Goal: Task Accomplishment & Management: Manage account settings

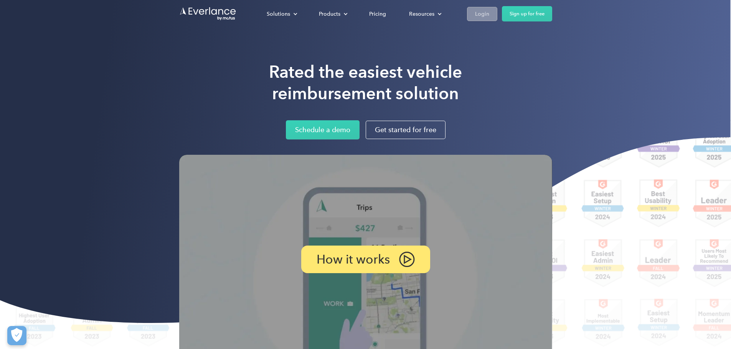
click at [489, 14] on div "Login" at bounding box center [482, 14] width 14 height 10
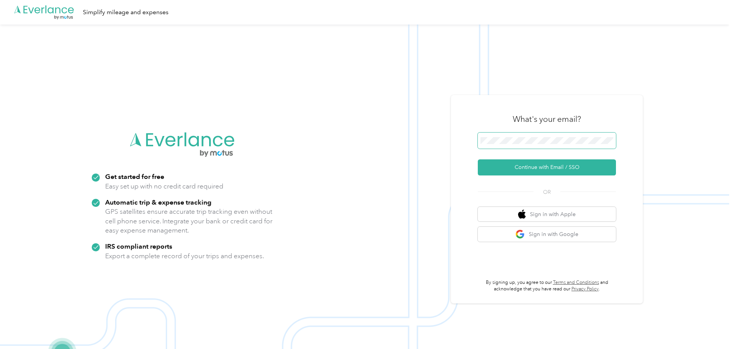
click at [504, 135] on span at bounding box center [547, 141] width 138 height 16
click at [538, 169] on button "Continue with Email / SSO" at bounding box center [547, 168] width 138 height 16
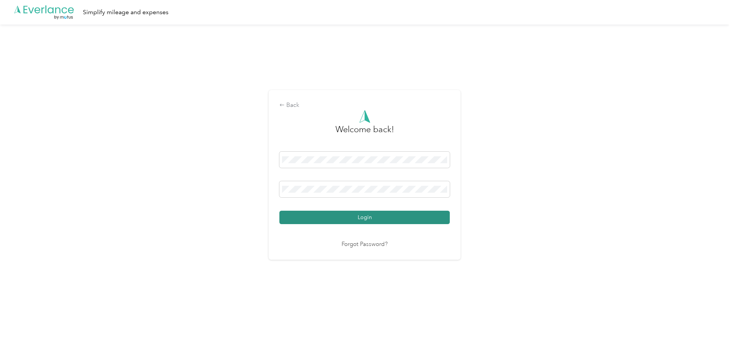
click at [407, 221] on button "Login" at bounding box center [364, 217] width 170 height 13
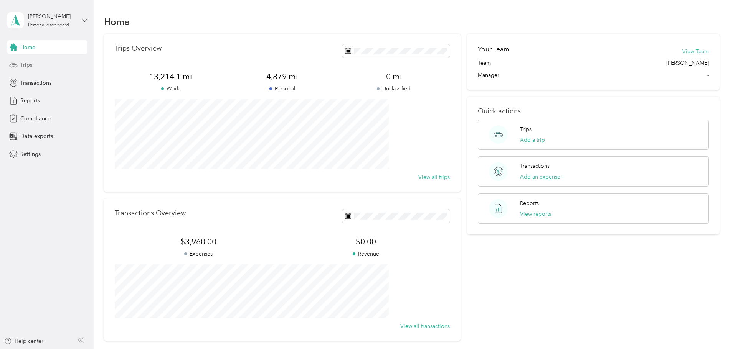
click at [27, 66] on span "Trips" at bounding box center [26, 65] width 12 height 8
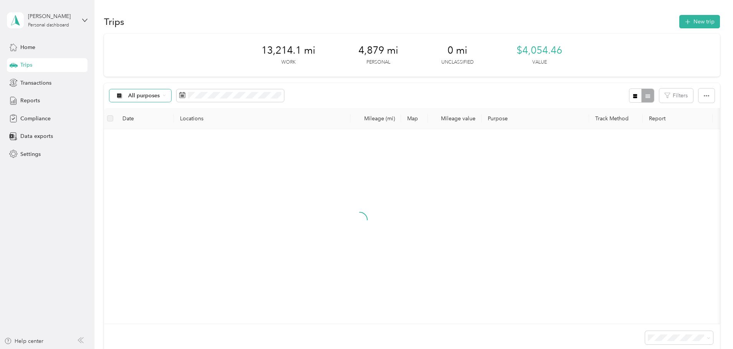
click at [171, 94] on div "All purposes" at bounding box center [140, 95] width 62 height 13
click at [198, 135] on span "Sales Call" at bounding box center [198, 136] width 37 height 8
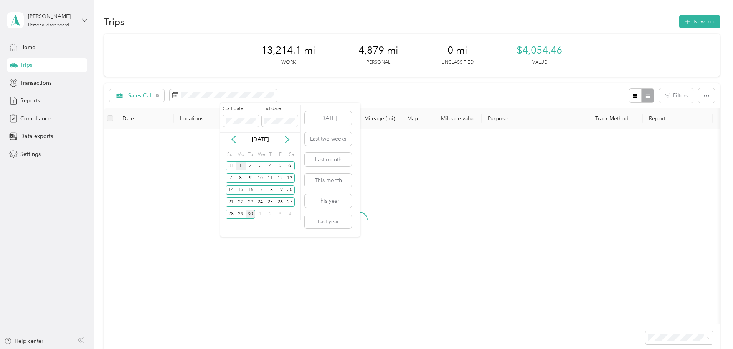
click at [240, 165] on div "1" at bounding box center [241, 167] width 10 height 10
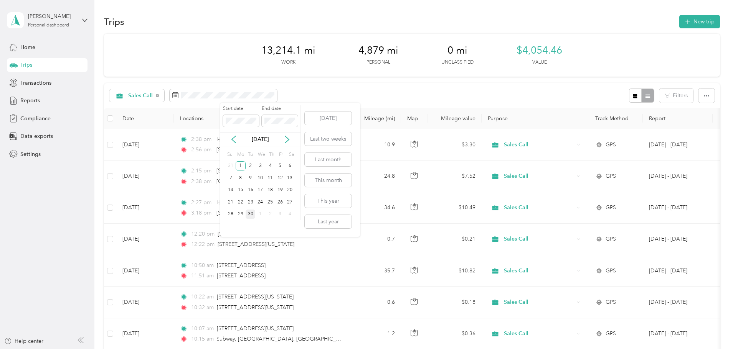
click at [249, 212] on div "30" at bounding box center [251, 215] width 10 height 10
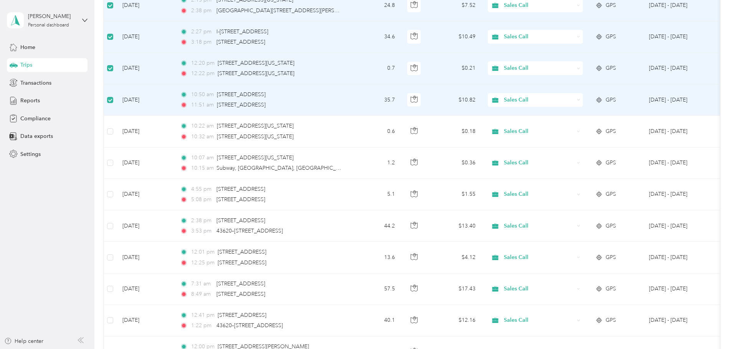
scroll to position [180, 0]
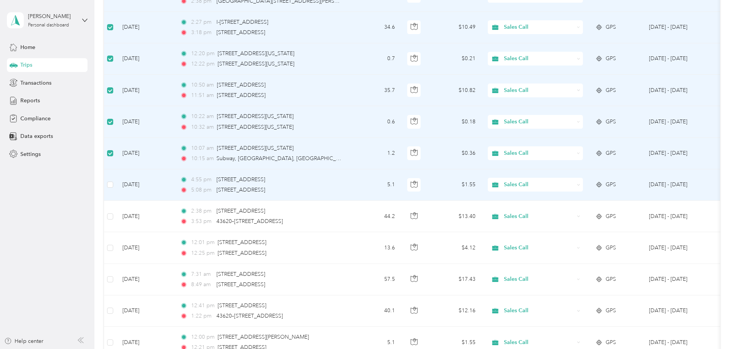
click at [580, 186] on icon at bounding box center [578, 184] width 3 height 3
click at [606, 213] on li "Personal" at bounding box center [586, 212] width 95 height 13
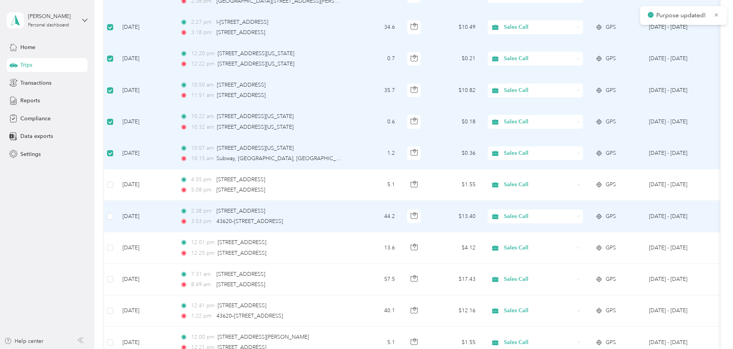
click at [580, 218] on icon at bounding box center [578, 216] width 3 height 3
click at [607, 243] on span "Personal" at bounding box center [593, 240] width 71 height 8
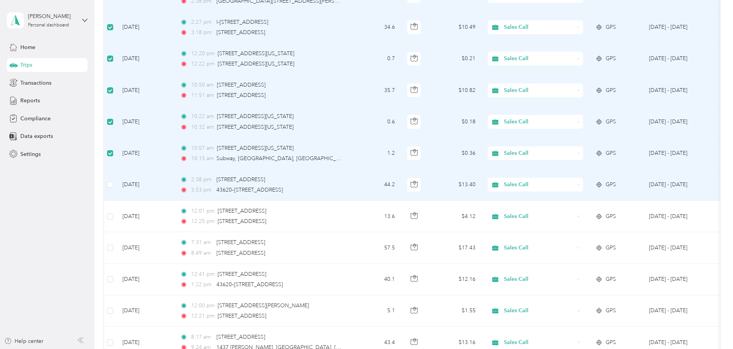
click at [574, 184] on span "Sales Call" at bounding box center [539, 185] width 70 height 8
click at [595, 214] on li "Personal" at bounding box center [586, 210] width 95 height 13
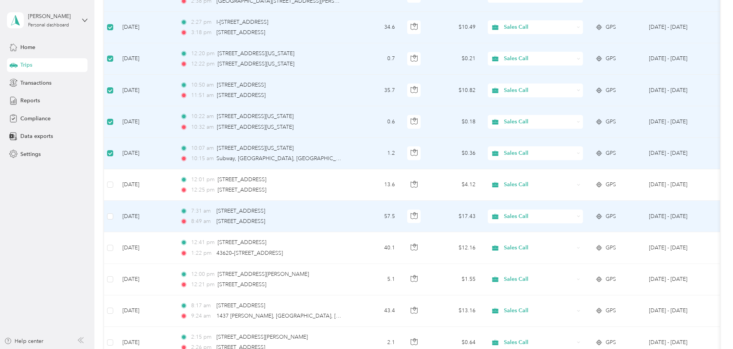
click at [580, 216] on icon at bounding box center [578, 216] width 3 height 3
click at [610, 240] on span "Personal" at bounding box center [593, 240] width 71 height 8
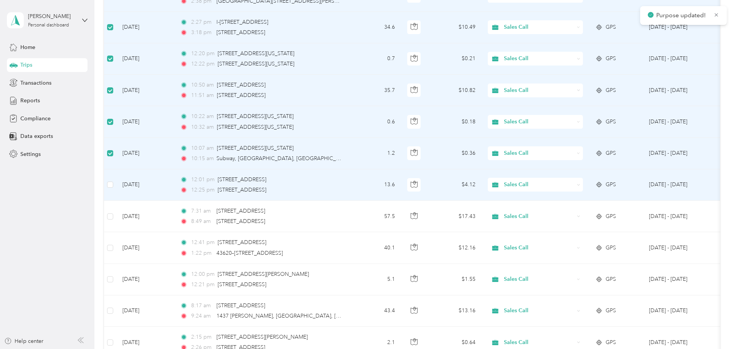
click at [574, 183] on span "Sales Call" at bounding box center [539, 185] width 70 height 8
click at [608, 214] on li "Personal" at bounding box center [586, 212] width 95 height 13
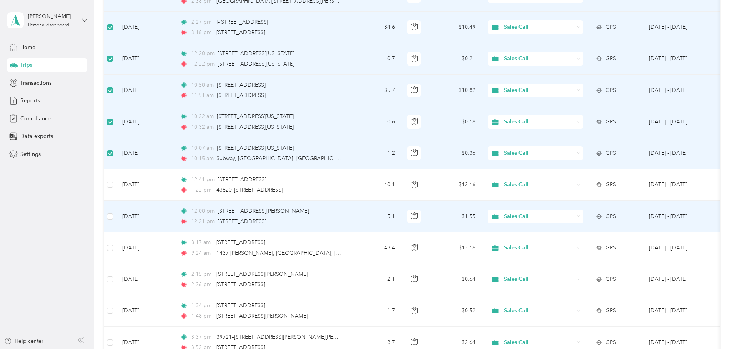
click at [574, 214] on span "Sales Call" at bounding box center [539, 217] width 70 height 8
click at [625, 246] on li "Personal" at bounding box center [586, 243] width 95 height 13
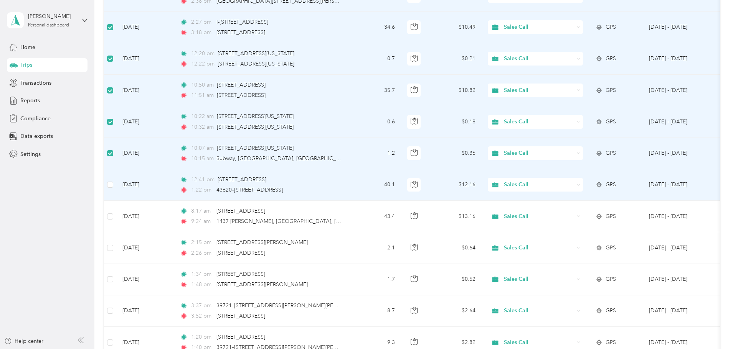
click at [580, 185] on icon at bounding box center [578, 184] width 3 height 3
click at [570, 212] on span "Personal" at bounding box center [593, 212] width 71 height 8
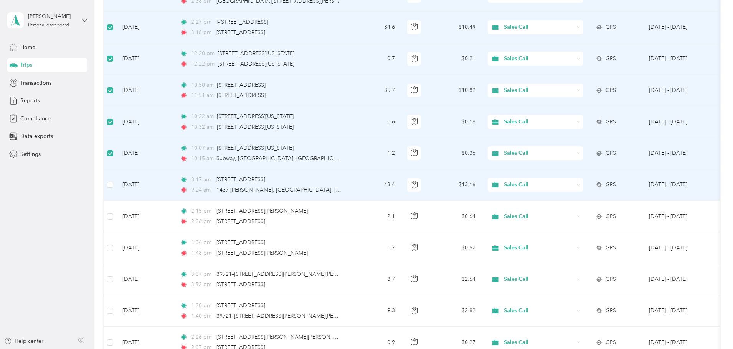
click at [580, 186] on icon at bounding box center [578, 184] width 3 height 3
click at [558, 212] on span "Personal" at bounding box center [593, 209] width 71 height 8
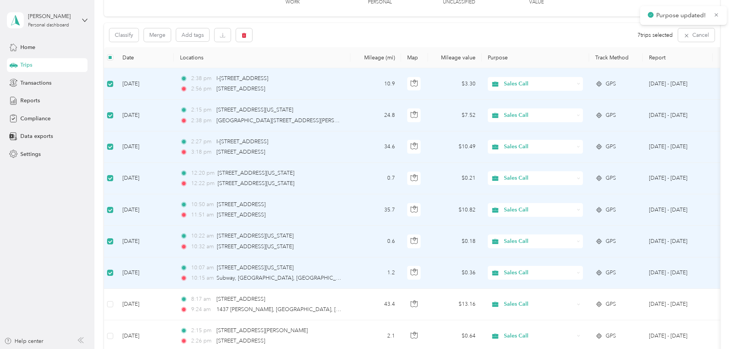
scroll to position [0, 0]
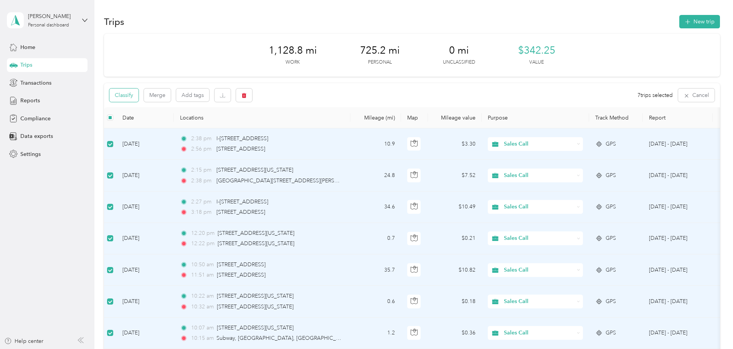
click at [138, 94] on button "Classify" at bounding box center [123, 95] width 29 height 13
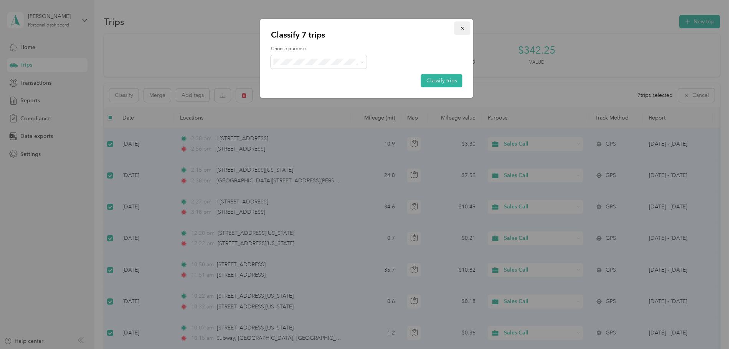
click at [463, 29] on icon "button" at bounding box center [462, 28] width 5 height 5
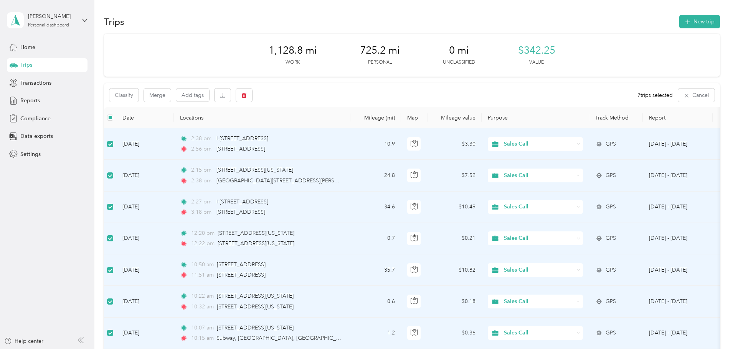
click at [41, 66] on div "Trips" at bounding box center [47, 65] width 81 height 14
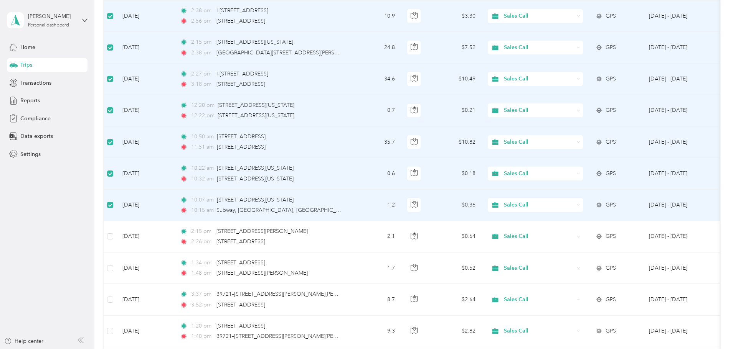
scroll to position [168, 0]
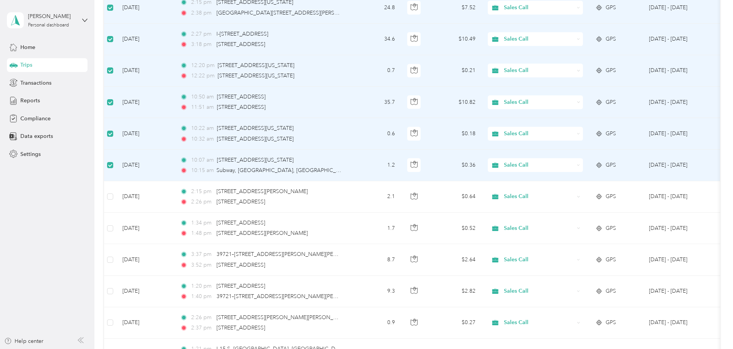
click at [580, 165] on icon at bounding box center [578, 165] width 3 height 3
click at [624, 196] on li "Personal" at bounding box center [586, 191] width 95 height 13
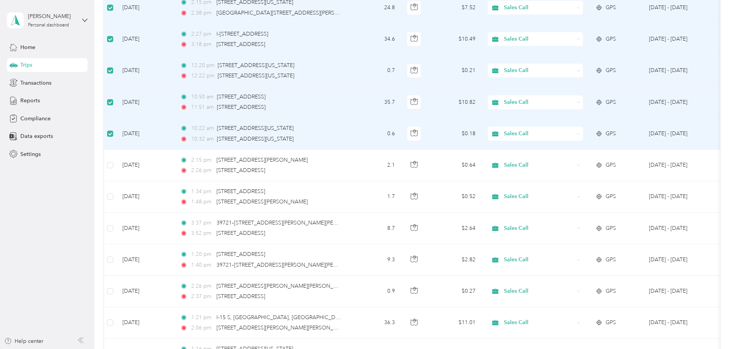
click at [24, 67] on span "Trips" at bounding box center [26, 65] width 12 height 8
click at [29, 49] on span "Home" at bounding box center [27, 47] width 15 height 8
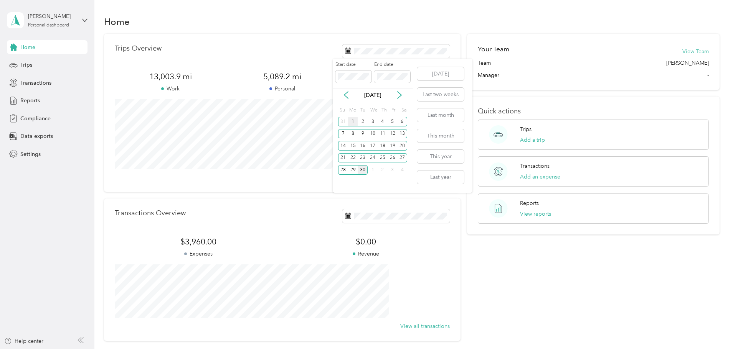
click at [353, 124] on div "1" at bounding box center [353, 122] width 10 height 10
click at [364, 168] on div "30" at bounding box center [363, 170] width 10 height 10
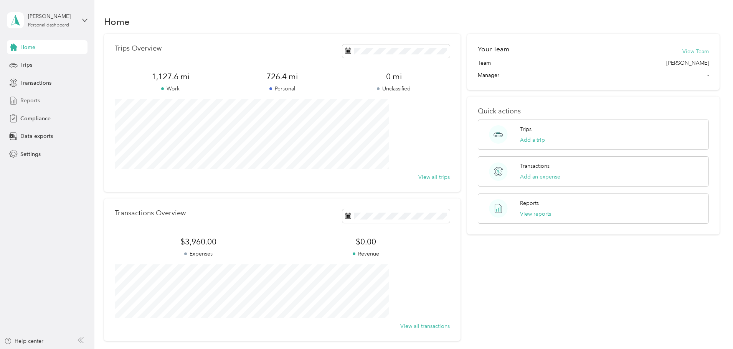
click at [24, 101] on span "Reports" at bounding box center [30, 101] width 20 height 8
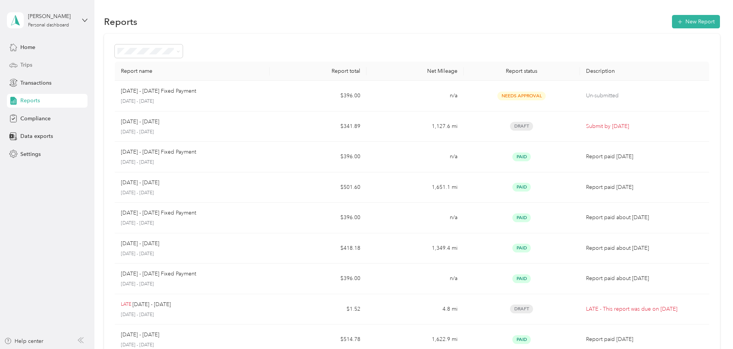
click at [24, 64] on span "Trips" at bounding box center [26, 65] width 12 height 8
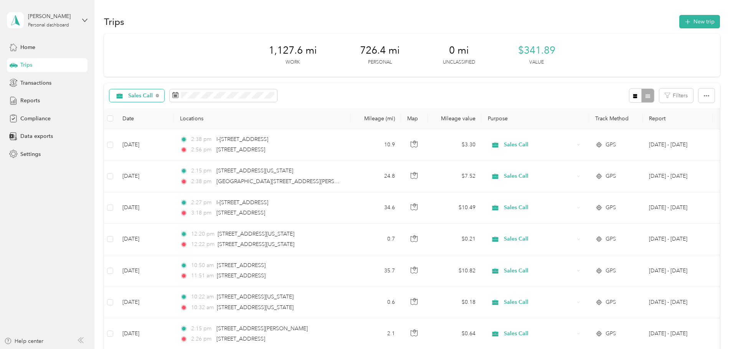
click at [165, 94] on div "Sales Call" at bounding box center [136, 95] width 55 height 13
click at [201, 107] on span "All purposes" at bounding box center [197, 108] width 34 height 8
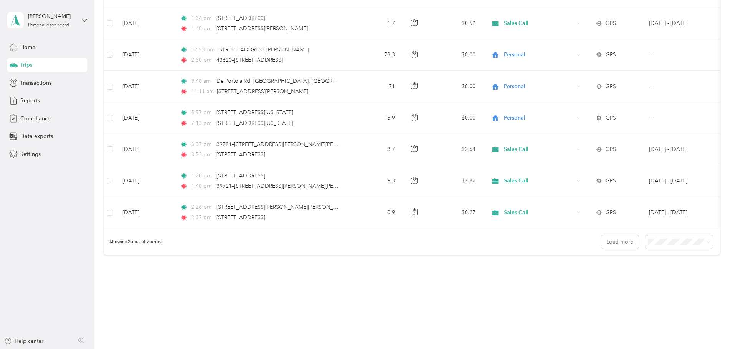
scroll to position [707, 0]
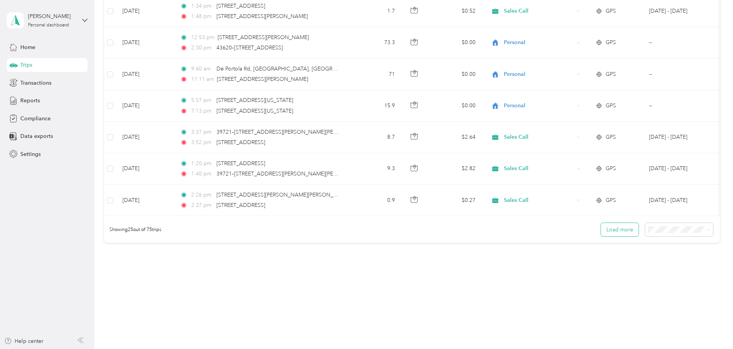
click at [601, 229] on button "Load more" at bounding box center [620, 229] width 38 height 13
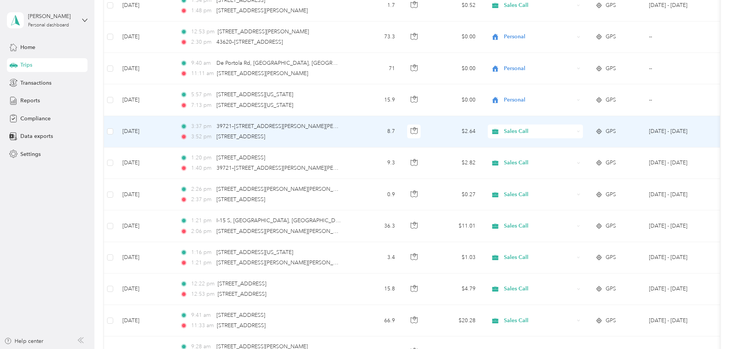
click at [580, 130] on icon at bounding box center [578, 131] width 3 height 3
click at [621, 160] on li "Personal" at bounding box center [586, 159] width 95 height 13
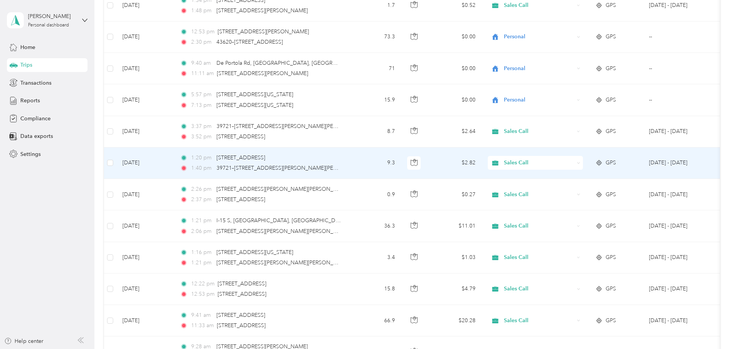
click at [564, 163] on span "Sales Call" at bounding box center [539, 163] width 70 height 8
click at [565, 191] on li "Personal" at bounding box center [586, 186] width 95 height 13
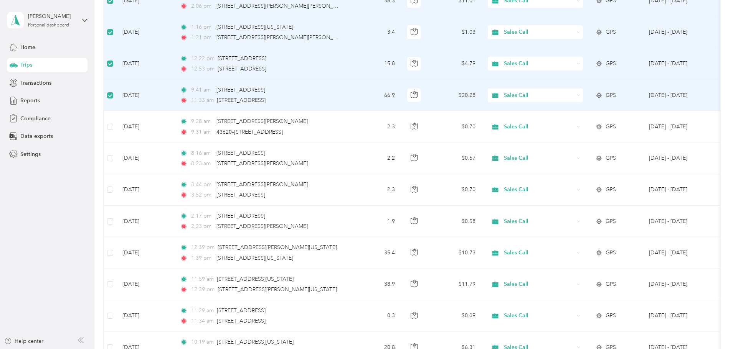
scroll to position [953, 0]
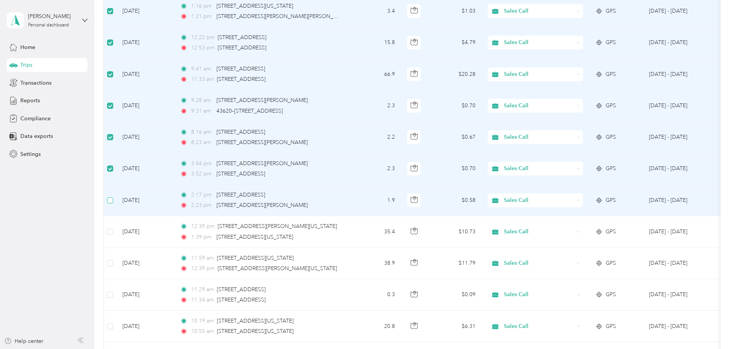
click at [113, 197] on label at bounding box center [110, 200] width 6 height 8
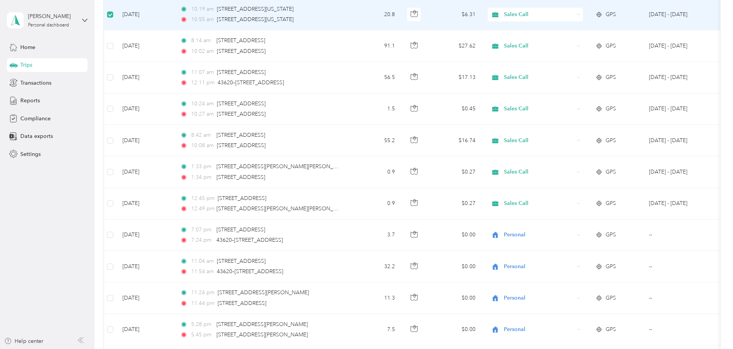
scroll to position [1270, 0]
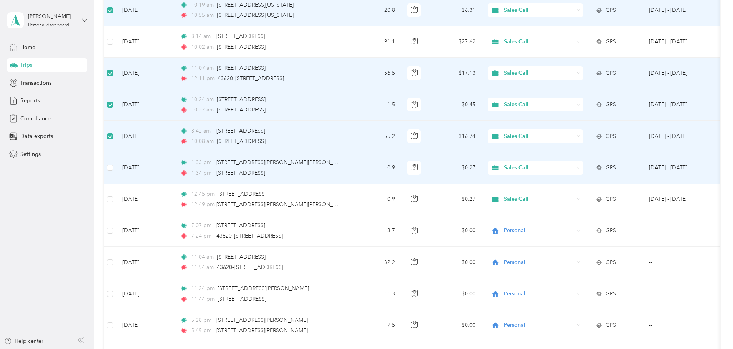
click at [580, 168] on icon at bounding box center [578, 167] width 2 height 1
click at [595, 198] on li "Personal" at bounding box center [586, 193] width 95 height 13
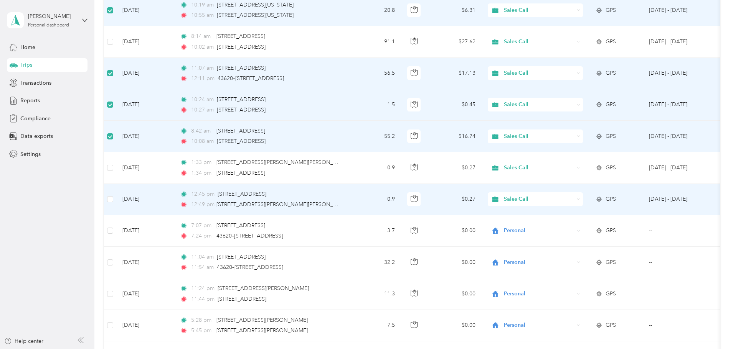
click at [574, 199] on span "Sales Call" at bounding box center [539, 199] width 70 height 8
click at [602, 225] on span "Personal" at bounding box center [593, 227] width 71 height 8
click at [574, 200] on span "Sales Call" at bounding box center [539, 199] width 70 height 8
click at [589, 225] on span "Personal" at bounding box center [593, 226] width 71 height 8
click at [574, 200] on span "Sales Call" at bounding box center [539, 199] width 70 height 8
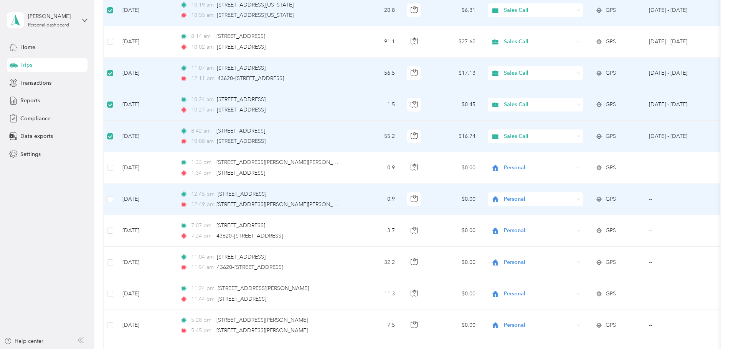
click at [579, 227] on li "Personal" at bounding box center [586, 226] width 95 height 13
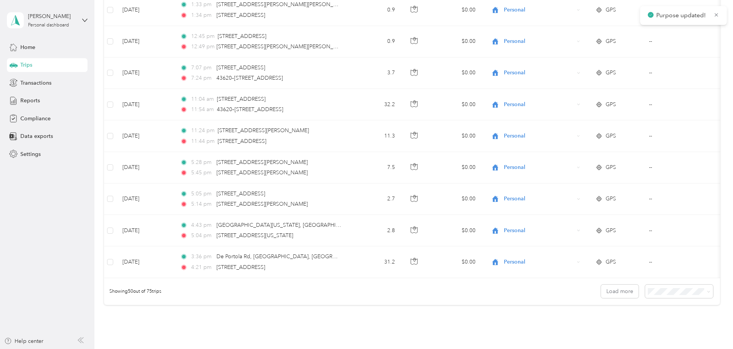
scroll to position [1495, 0]
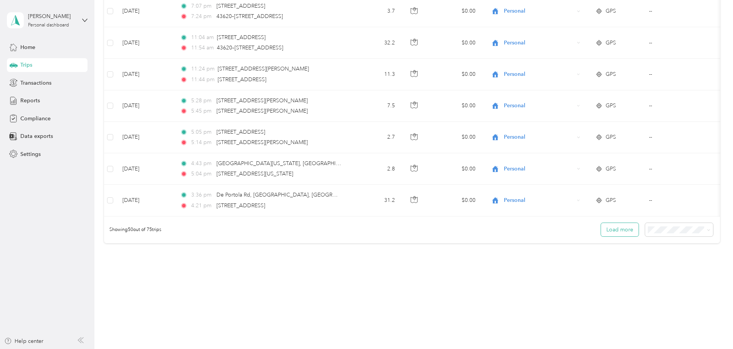
click at [601, 231] on button "Load more" at bounding box center [620, 229] width 38 height 13
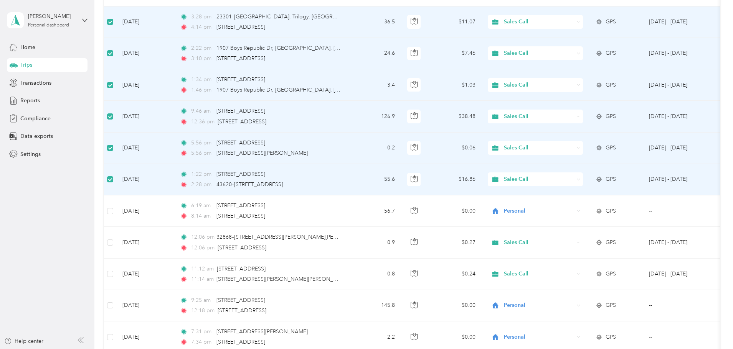
scroll to position [1775, 0]
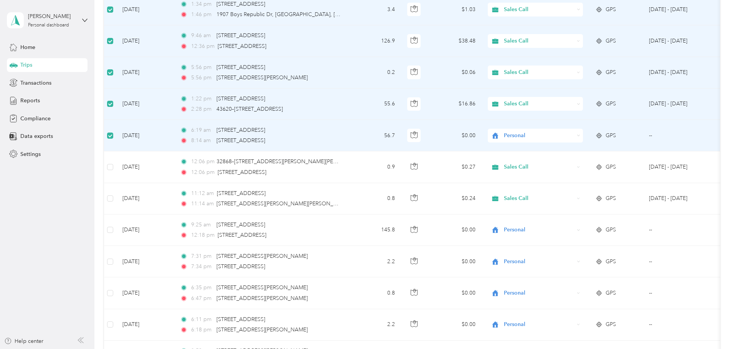
click at [574, 135] on span "Personal" at bounding box center [539, 136] width 70 height 8
click at [618, 154] on ol "Sales Call Personal" at bounding box center [586, 155] width 95 height 27
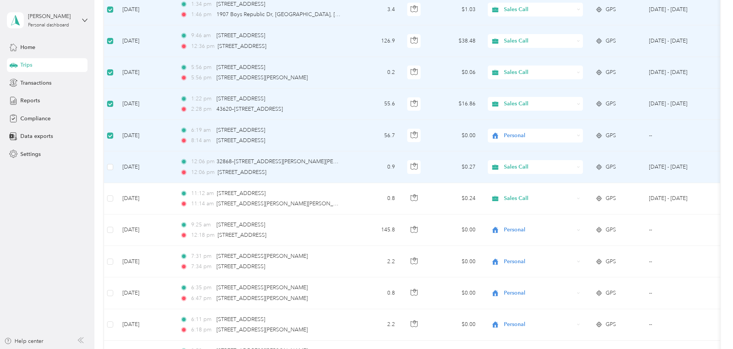
click at [580, 168] on icon at bounding box center [578, 167] width 3 height 3
click at [613, 196] on li "Personal" at bounding box center [586, 194] width 95 height 13
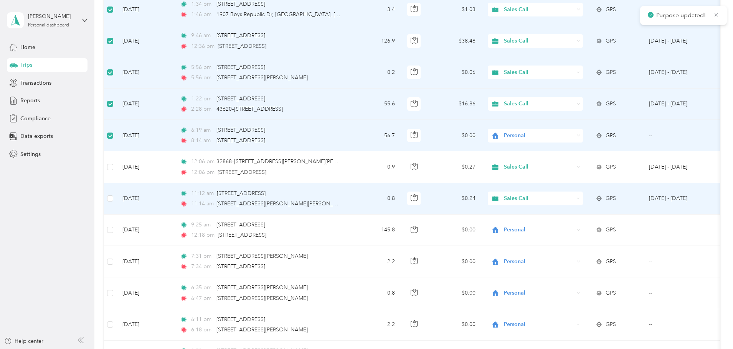
click at [574, 196] on span "Sales Call" at bounding box center [539, 199] width 70 height 8
click at [612, 225] on span "Personal" at bounding box center [593, 227] width 71 height 8
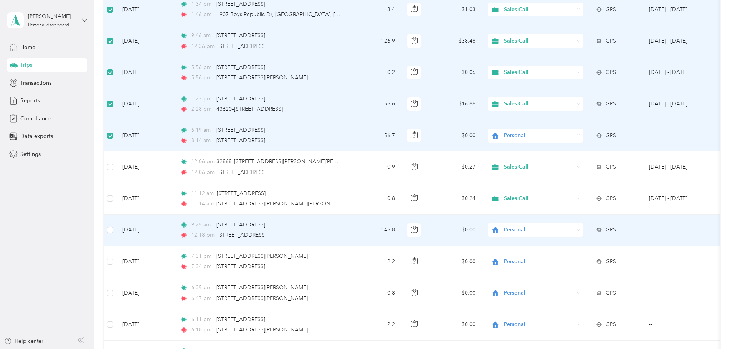
click at [574, 231] on span "Personal" at bounding box center [539, 230] width 70 height 8
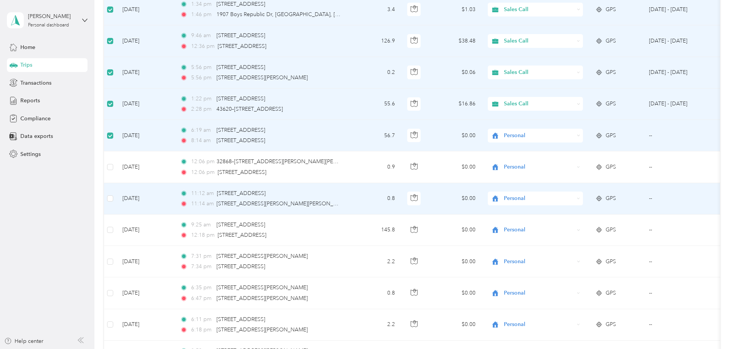
click at [574, 198] on span "Personal" at bounding box center [539, 199] width 70 height 8
click at [612, 228] on li "Personal" at bounding box center [586, 226] width 95 height 13
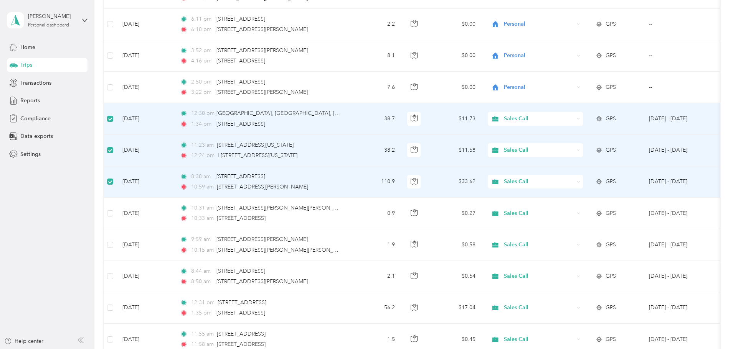
scroll to position [2112, 0]
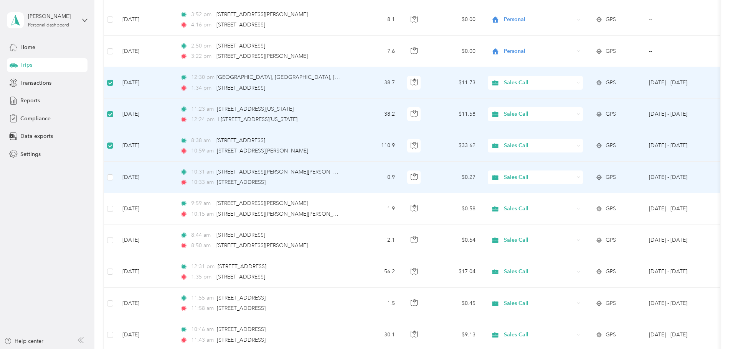
click at [580, 176] on icon at bounding box center [578, 177] width 3 height 3
click at [613, 204] on span "Personal" at bounding box center [593, 205] width 71 height 8
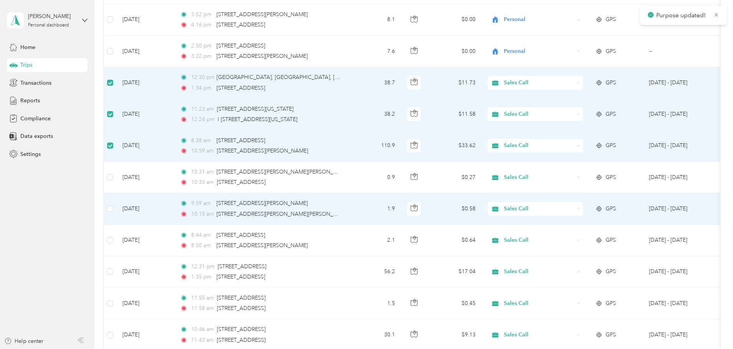
click at [580, 210] on icon at bounding box center [578, 209] width 3 height 3
click at [613, 236] on span "Personal" at bounding box center [593, 237] width 71 height 8
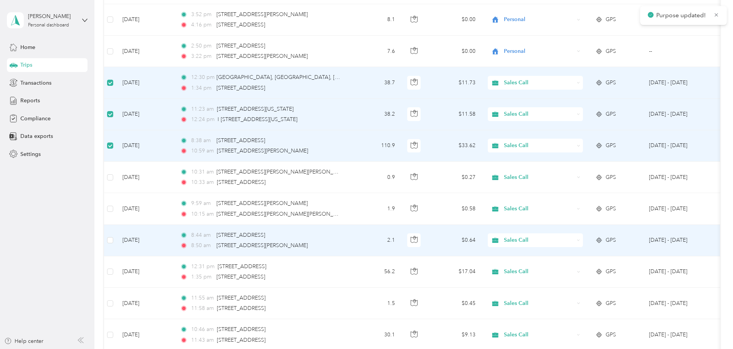
click at [574, 240] on span "Sales Call" at bounding box center [539, 240] width 70 height 8
click at [611, 269] on li "Personal" at bounding box center [586, 263] width 95 height 13
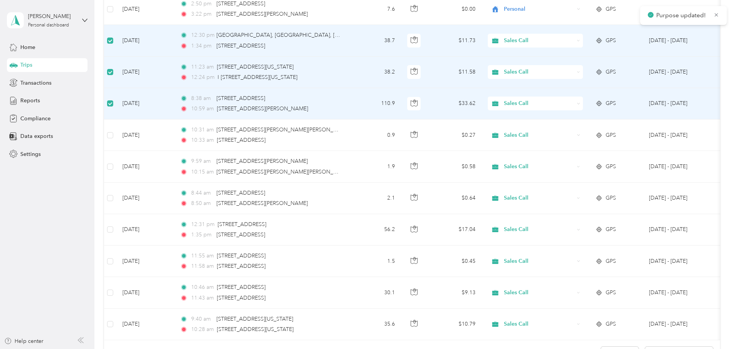
scroll to position [2187, 0]
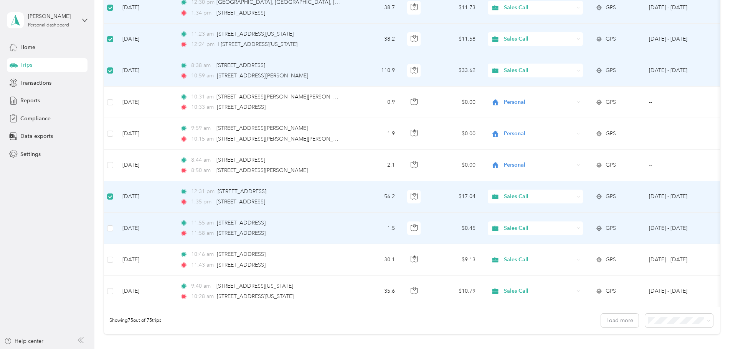
click at [116, 232] on td at bounding box center [110, 228] width 12 height 31
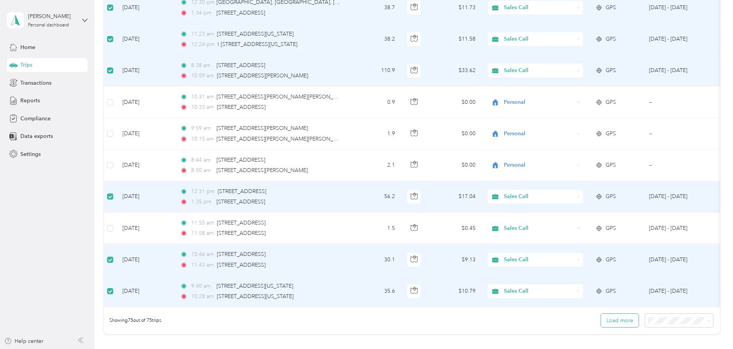
click at [601, 325] on button "Load more" at bounding box center [620, 320] width 38 height 13
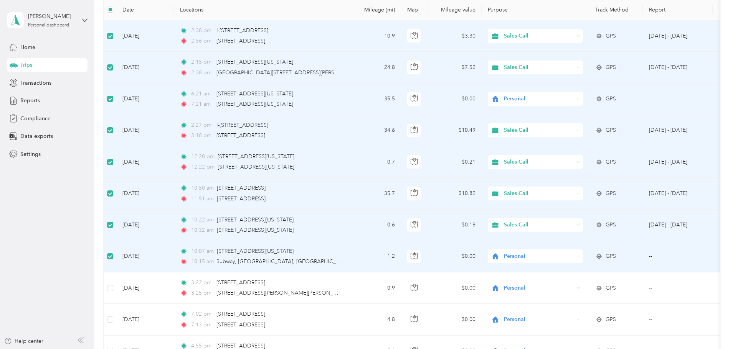
scroll to position [0, 0]
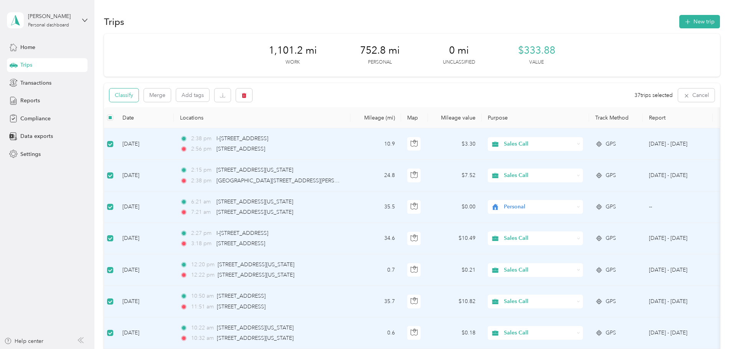
click at [138, 98] on button "Classify" at bounding box center [123, 95] width 29 height 13
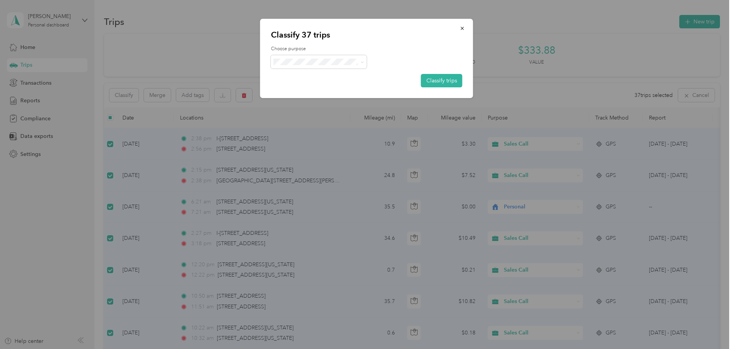
click at [327, 73] on span "Sales Call" at bounding box center [325, 72] width 71 height 8
click at [437, 79] on button "Classify trips" at bounding box center [441, 80] width 41 height 13
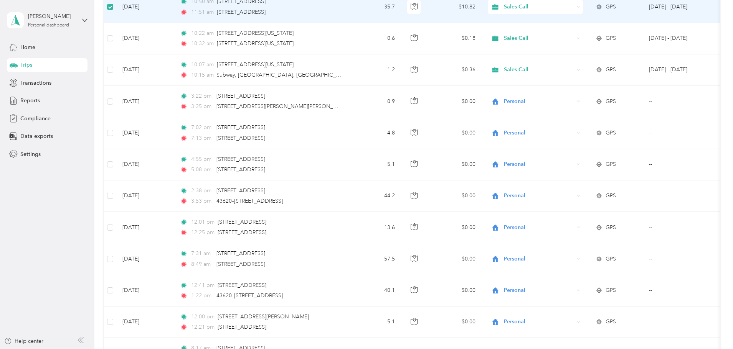
scroll to position [247, 0]
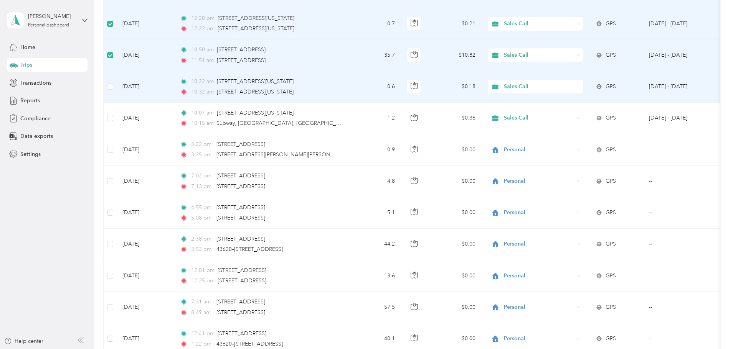
click at [116, 85] on td at bounding box center [110, 86] width 12 height 31
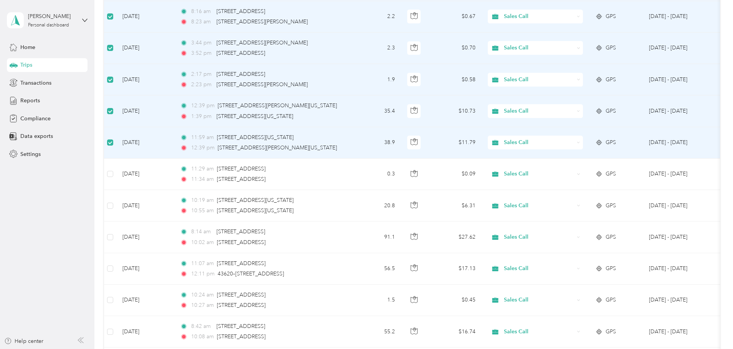
scroll to position [1126, 0]
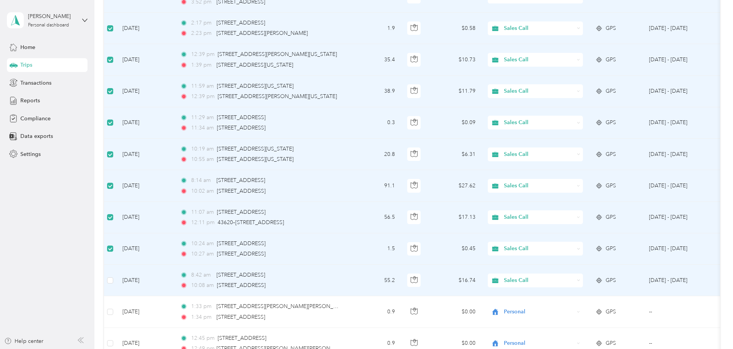
click at [116, 281] on td at bounding box center [110, 280] width 12 height 31
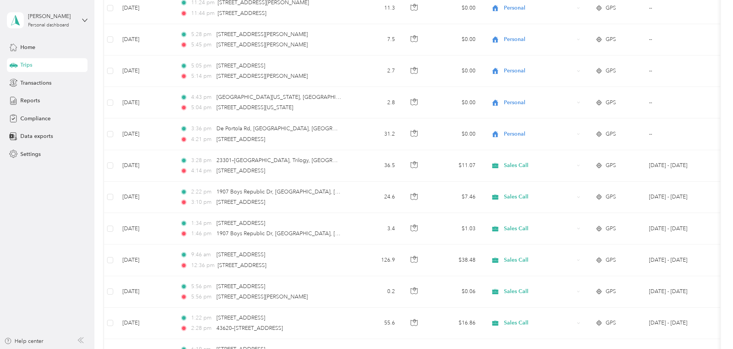
scroll to position [1568, 0]
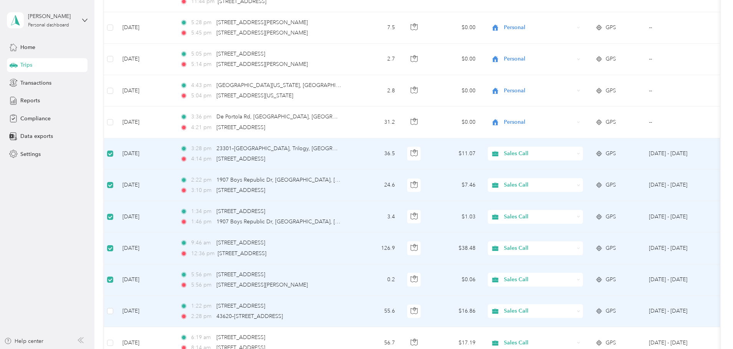
click at [116, 308] on td at bounding box center [110, 311] width 12 height 31
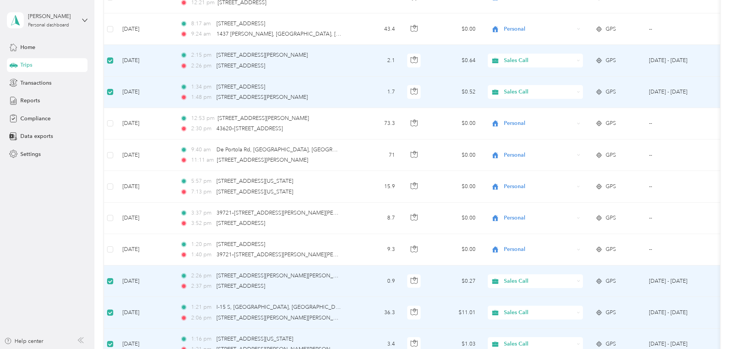
scroll to position [0, 0]
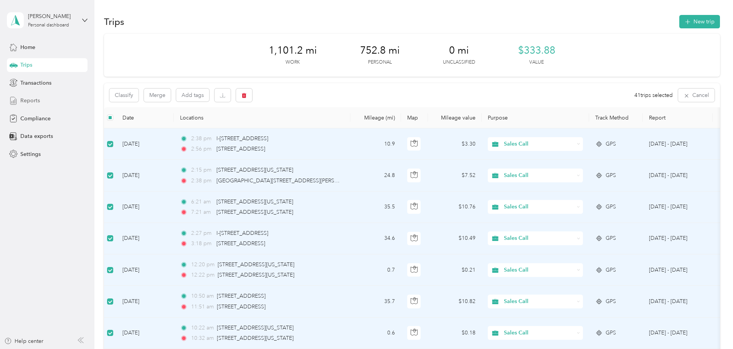
click at [28, 98] on span "Reports" at bounding box center [30, 101] width 20 height 8
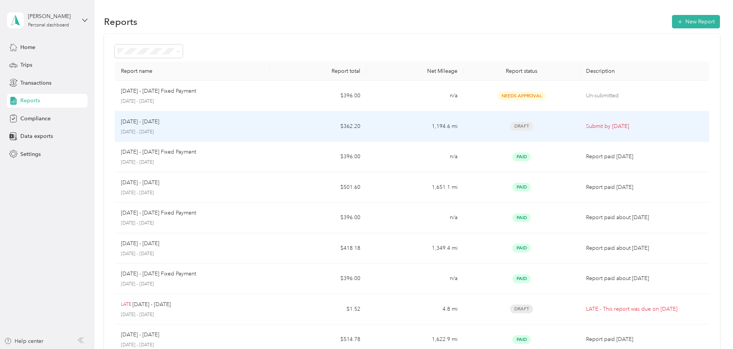
click at [586, 126] on p "Submit by [DATE]" at bounding box center [644, 126] width 117 height 8
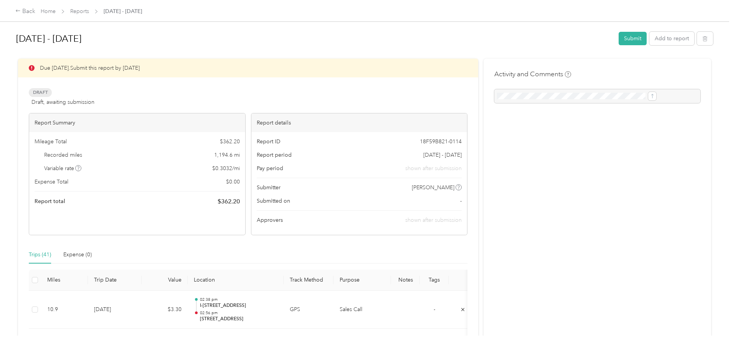
click at [504, 94] on div at bounding box center [597, 96] width 206 height 14
click at [618, 38] on button "Submit" at bounding box center [632, 38] width 28 height 13
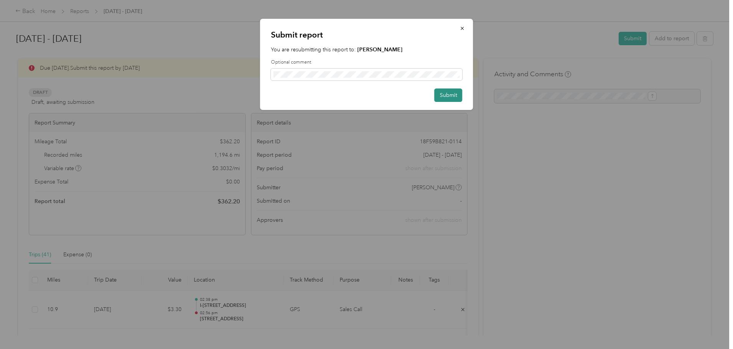
click at [447, 94] on button "Submit" at bounding box center [448, 95] width 28 height 13
